Goal: Transaction & Acquisition: Subscribe to service/newsletter

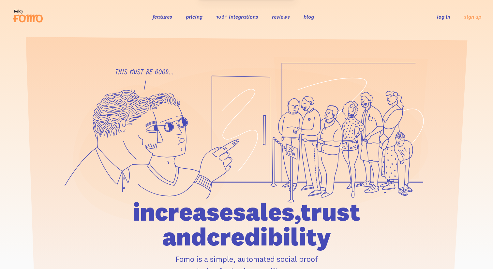
click at [440, 17] on link "log in" at bounding box center [443, 16] width 13 height 7
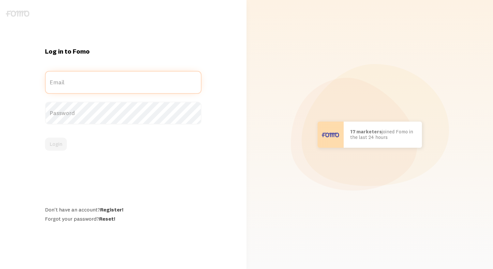
type input "[PERSON_NAME][EMAIL_ADDRESS][DOMAIN_NAME]"
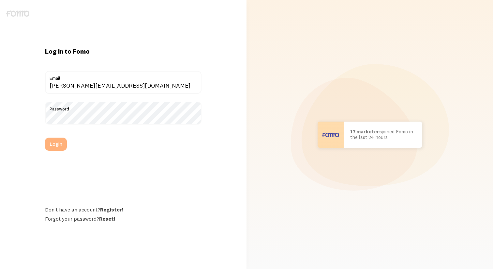
click at [52, 147] on button "Login" at bounding box center [56, 143] width 22 height 13
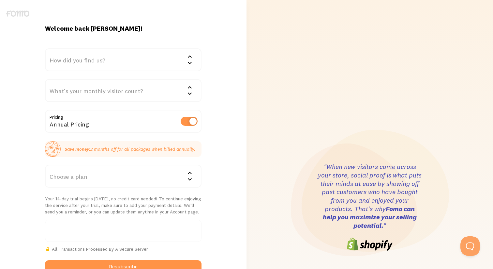
click at [127, 53] on div "How did you find us?" at bounding box center [123, 59] width 157 height 23
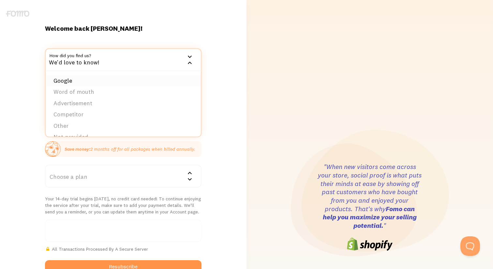
drag, startPoint x: 114, startPoint y: 86, endPoint x: 112, endPoint y: 83, distance: 4.2
click at [112, 83] on ul "Google Word of mouth Advertisement Competitor Other Not provided" at bounding box center [123, 103] width 155 height 65
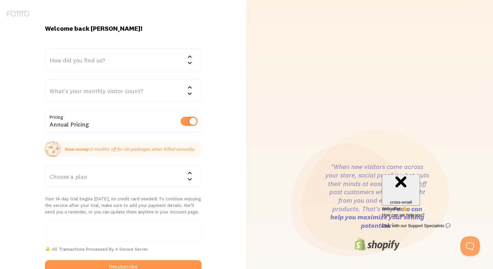
click at [107, 61] on div "How did you find us?" at bounding box center [123, 59] width 157 height 23
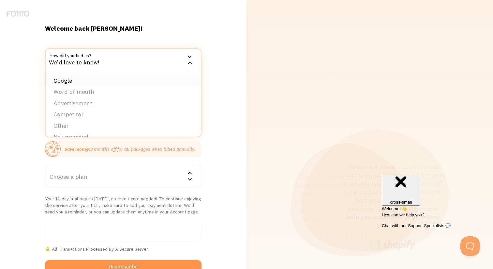
click at [108, 77] on li "Google" at bounding box center [123, 80] width 155 height 11
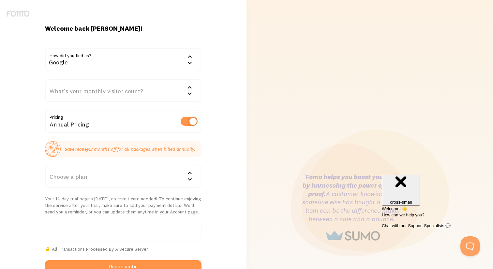
click at [108, 97] on div "What's your monthly visitor count?" at bounding box center [123, 90] width 157 height 23
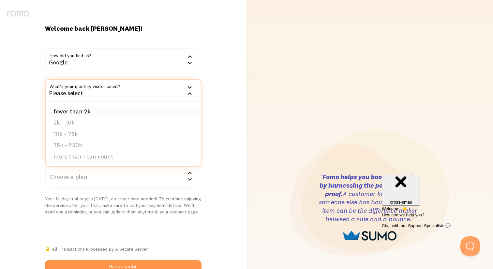
click at [103, 113] on li "fewer than 2k" at bounding box center [123, 111] width 155 height 11
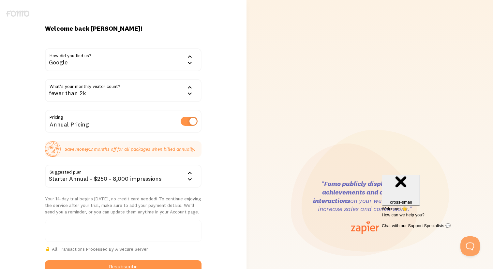
click at [101, 95] on div "fewer than 2k" at bounding box center [123, 90] width 157 height 23
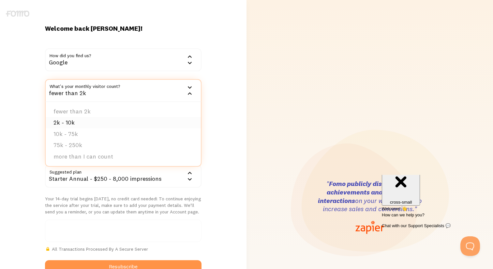
click at [100, 122] on li "2k - 10k" at bounding box center [123, 122] width 155 height 11
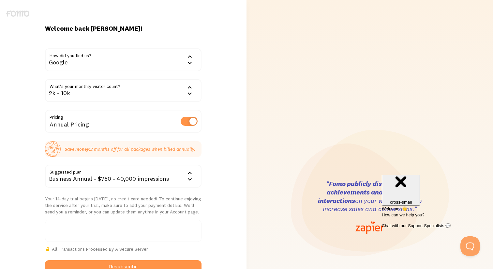
click at [67, 119] on div "Annual Pricing" at bounding box center [123, 122] width 157 height 24
click at [187, 123] on label at bounding box center [189, 121] width 17 height 9
click at [187, 123] on input "checkbox" at bounding box center [189, 121] width 17 height 9
checkbox input "false"
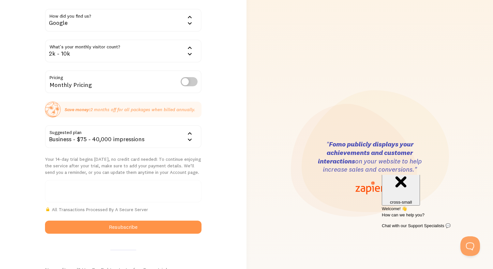
scroll to position [48, 0]
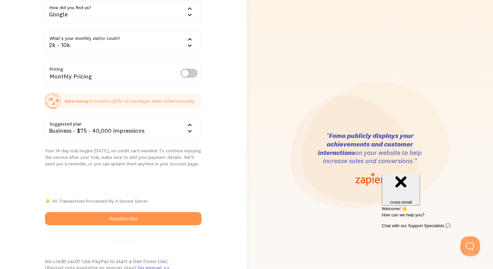
click at [120, 132] on div "Business - $75 - 40,000 impressions" at bounding box center [123, 128] width 157 height 23
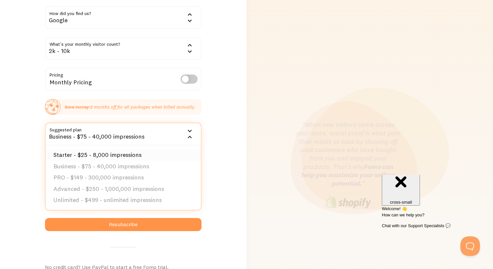
scroll to position [42, 0]
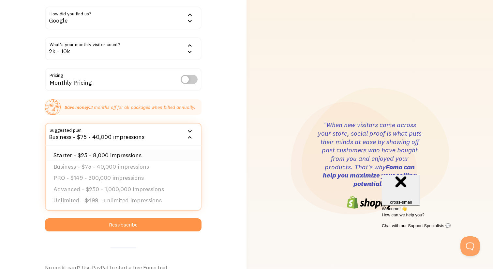
click at [119, 151] on li "Starter - $25 - 8,000 impressions" at bounding box center [123, 154] width 155 height 11
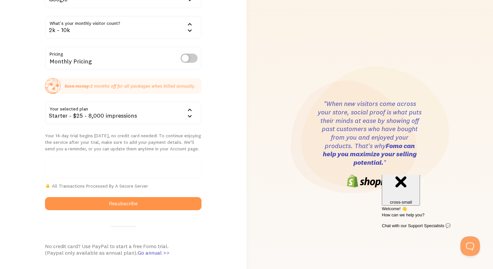
scroll to position [86, 0]
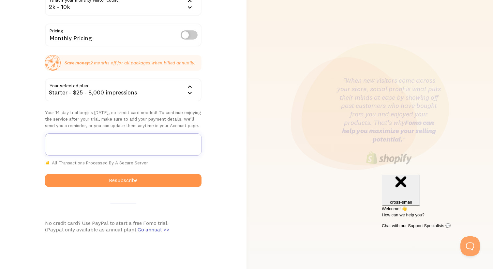
click at [175, 149] on div at bounding box center [123, 144] width 157 height 22
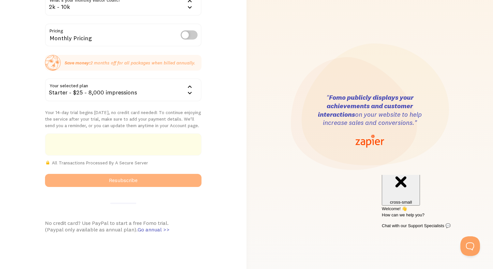
click at [152, 179] on button "Resubscribe" at bounding box center [123, 180] width 157 height 13
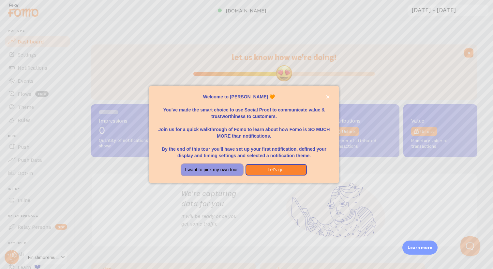
click at [236, 170] on button "I want to pick my own tour." at bounding box center [212, 170] width 62 height 12
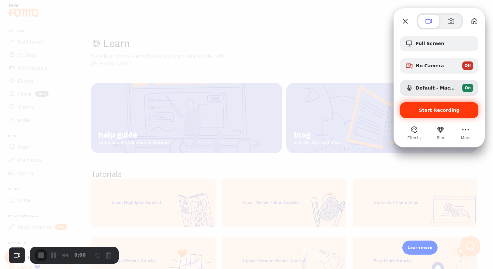
click at [412, 106] on div "Start Recording" at bounding box center [439, 110] width 78 height 16
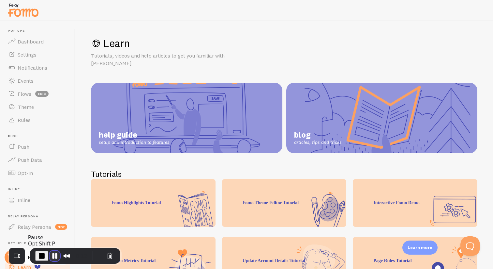
click at [55, 252] on button "Pause Recording" at bounding box center [55, 255] width 10 height 10
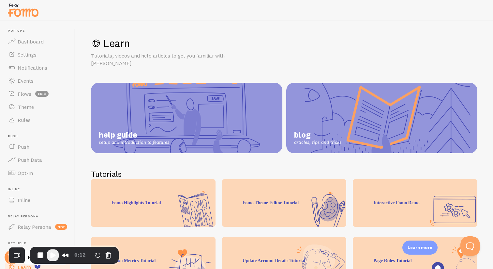
click at [54, 257] on span "Play Recording" at bounding box center [53, 255] width 8 height 8
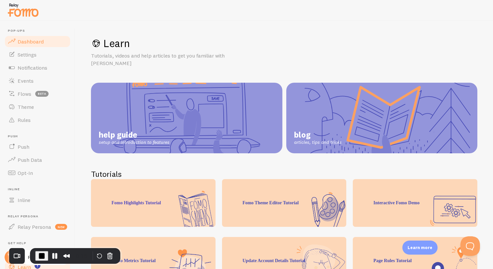
click at [30, 44] on span "Dashboard" at bounding box center [31, 41] width 26 height 7
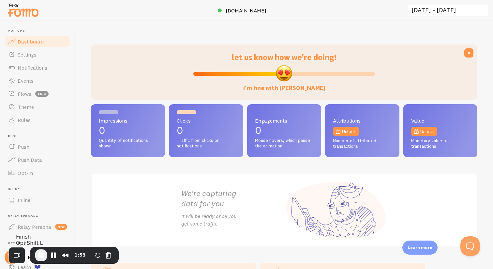
click at [39, 254] on span "End Recording" at bounding box center [41, 255] width 8 height 8
